Goal: Task Accomplishment & Management: Manage account settings

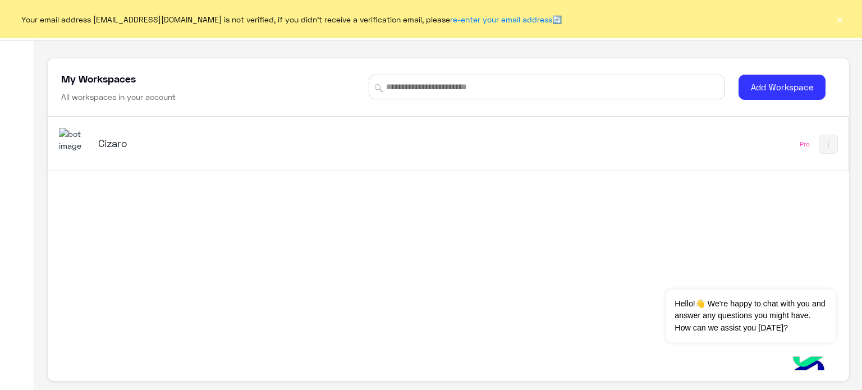
click at [262, 138] on h5 "Cizaro" at bounding box center [238, 142] width 281 height 13
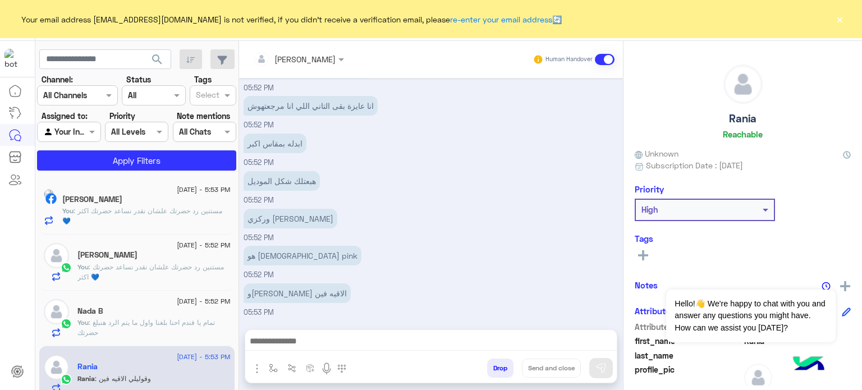
scroll to position [1493, 0]
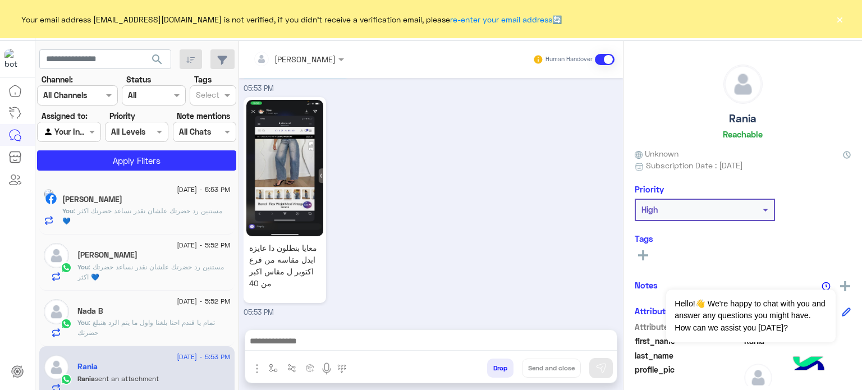
click at [840, 24] on button "×" at bounding box center [839, 18] width 11 height 11
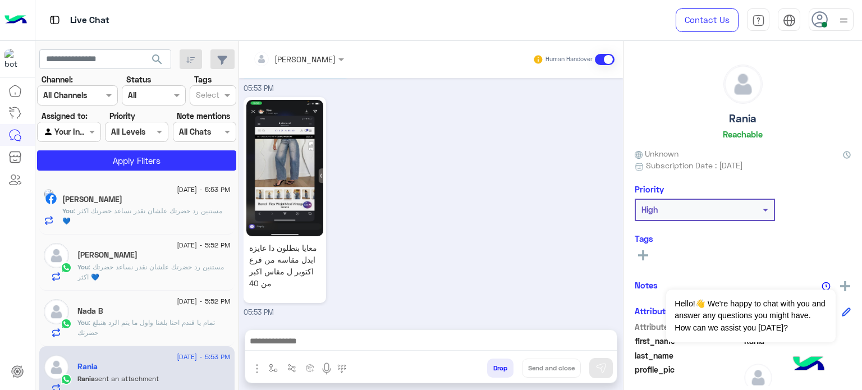
click at [847, 17] on img at bounding box center [844, 20] width 14 height 14
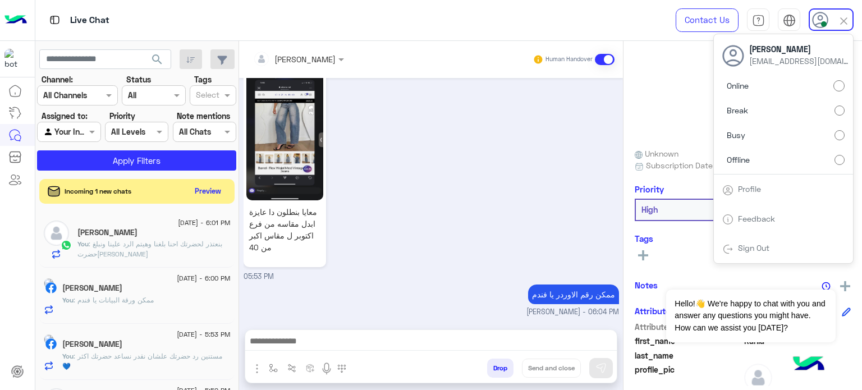
scroll to position [1550, 0]
